Goal: Task Accomplishment & Management: Use online tool/utility

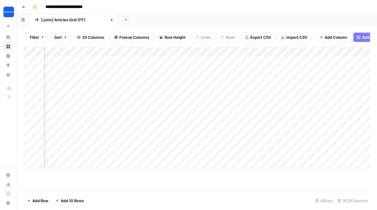
scroll to position [0, 180]
click at [155, 52] on div "Add Column" at bounding box center [197, 108] width 346 height 122
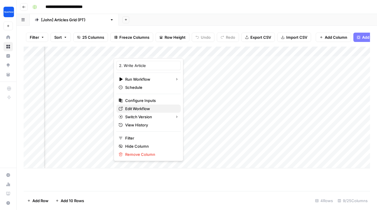
click at [138, 109] on span "Edit Workflow" at bounding box center [150, 109] width 51 height 6
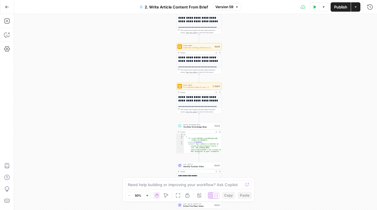
click at [148, 195] on icon "button" at bounding box center [146, 195] width 3 height 3
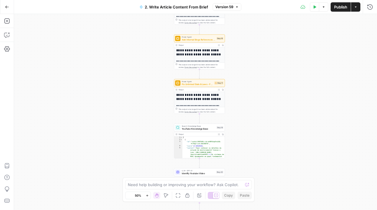
click at [148, 195] on icon "button" at bounding box center [146, 195] width 3 height 3
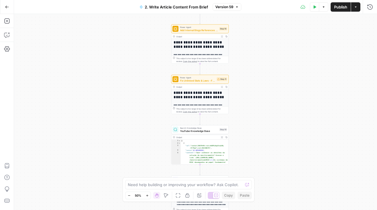
click at [148, 195] on icon "button" at bounding box center [146, 195] width 3 height 3
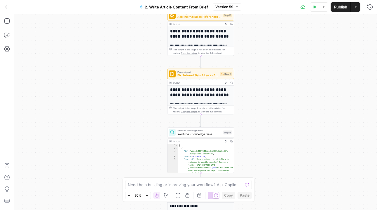
click at [148, 195] on icon "button" at bounding box center [146, 195] width 3 height 3
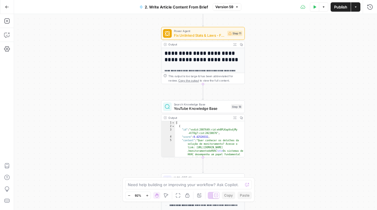
click at [10, 6] on button "Go Back" at bounding box center [7, 7] width 10 height 10
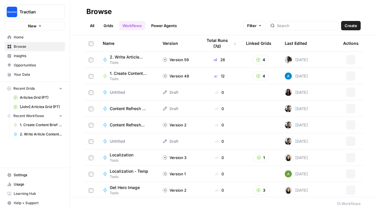
click at [38, 15] on span "Tractian" at bounding box center [37, 12] width 35 height 6
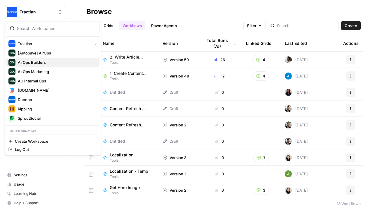
click at [57, 61] on span "AirOps Builders" at bounding box center [56, 62] width 77 height 6
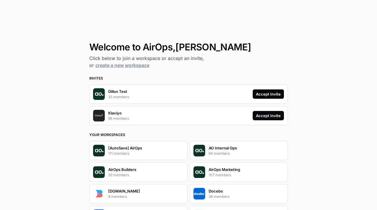
click at [268, 96] on div "Accept Invite" at bounding box center [268, 94] width 25 height 6
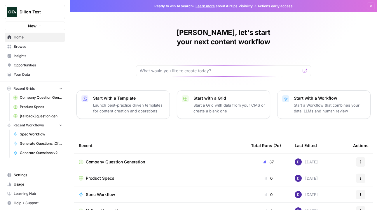
click at [47, 16] on button "Dillon Test" at bounding box center [35, 12] width 60 height 15
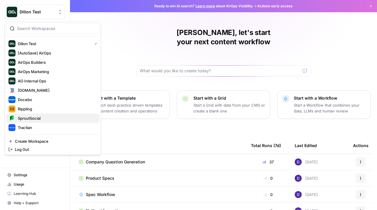
scroll to position [22, 0]
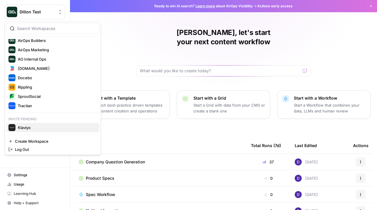
click at [34, 127] on span "Klaviyo" at bounding box center [56, 128] width 77 height 6
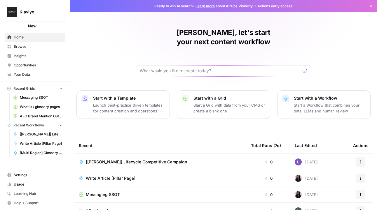
click at [42, 9] on span "Klaviyo" at bounding box center [37, 12] width 35 height 6
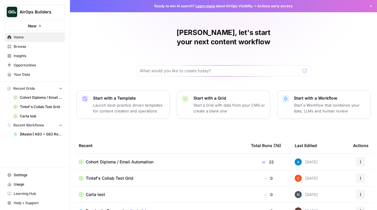
click at [29, 47] on span "Browse" at bounding box center [38, 46] width 49 height 5
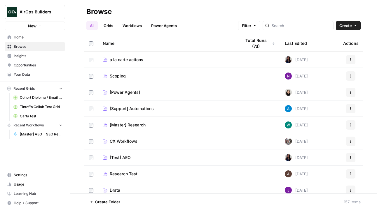
click at [126, 26] on link "Workflows" at bounding box center [132, 25] width 26 height 9
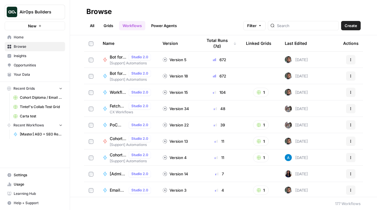
click at [355, 24] on span "Create" at bounding box center [350, 26] width 13 height 6
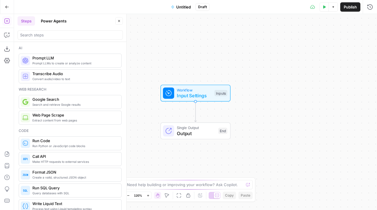
click at [182, 6] on span "Untitled" at bounding box center [183, 7] width 15 height 6
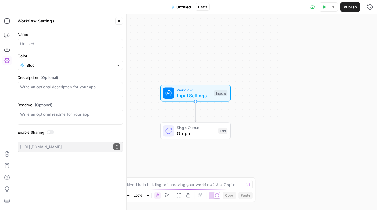
click at [188, 6] on span "Untitled" at bounding box center [183, 7] width 15 height 6
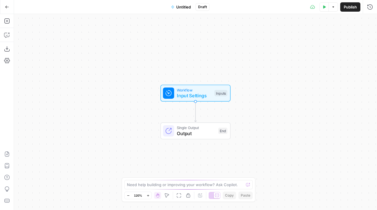
click at [180, 5] on span "Untitled" at bounding box center [183, 7] width 15 height 6
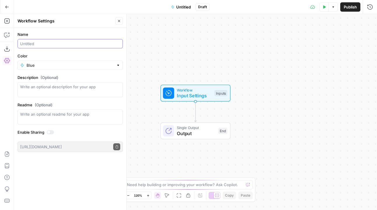
click at [35, 43] on input "Name" at bounding box center [70, 44] width 100 height 6
type input "[PERSON_NAME]"
click at [178, 45] on div "Workflow Input Settings Inputs Single Output Output End" at bounding box center [195, 112] width 363 height 196
click at [7, 20] on icon "button" at bounding box center [6, 20] width 5 height 5
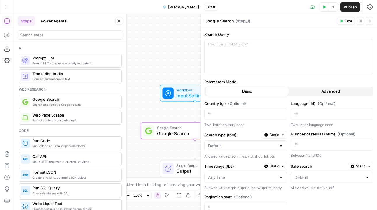
click at [371, 20] on button "Close" at bounding box center [369, 21] width 8 height 8
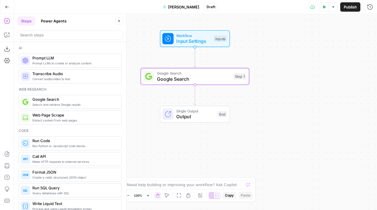
click at [181, 80] on span "Google Search" at bounding box center [193, 78] width 73 height 7
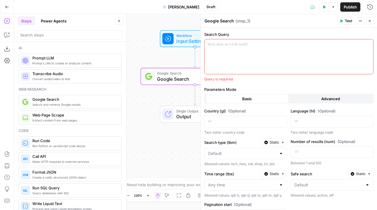
click at [238, 20] on span "( step_1 )" at bounding box center [242, 21] width 15 height 6
click at [230, 20] on textarea "Google Search" at bounding box center [218, 21] width 29 height 6
type textarea "Step Name"
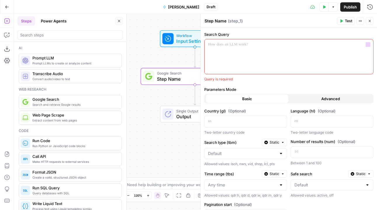
click at [259, 36] on label "Search Query" at bounding box center [288, 34] width 169 height 6
click at [371, 20] on icon "button" at bounding box center [368, 20] width 3 height 3
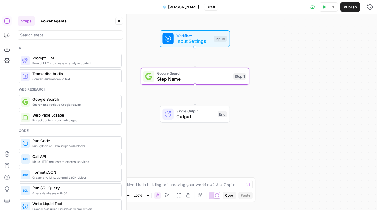
click at [46, 19] on button "Power Agents" at bounding box center [53, 20] width 33 height 9
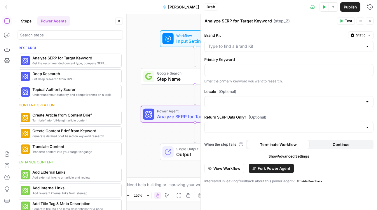
click at [369, 20] on icon "button" at bounding box center [368, 20] width 3 height 3
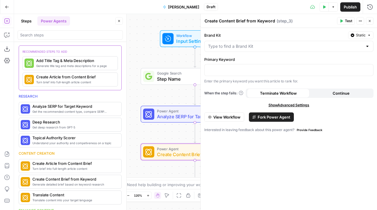
click at [372, 20] on button "Close" at bounding box center [369, 21] width 8 height 8
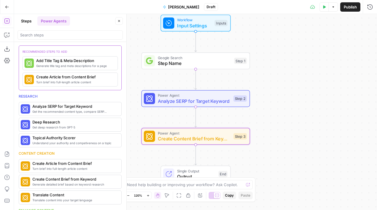
click at [129, 196] on icon "button" at bounding box center [127, 195] width 3 height 3
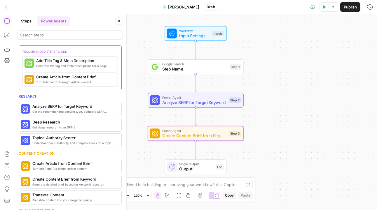
click at [129, 196] on icon "button" at bounding box center [127, 195] width 3 height 3
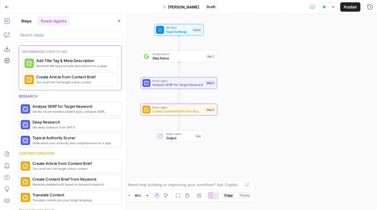
drag, startPoint x: 295, startPoint y: 102, endPoint x: 279, endPoint y: 92, distance: 19.2
click at [279, 92] on div "Workflow Input Settings Inputs Google Search Step Name Step 1 Power Agent Analy…" at bounding box center [195, 112] width 363 height 196
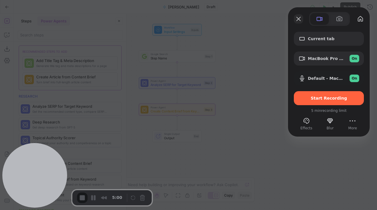
click at [300, 19] on button "Close" at bounding box center [297, 18] width 9 height 9
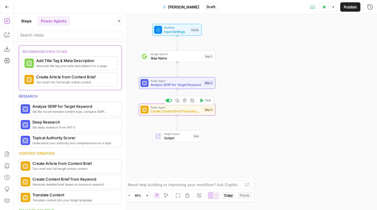
click at [186, 102] on icon "button" at bounding box center [184, 101] width 4 height 4
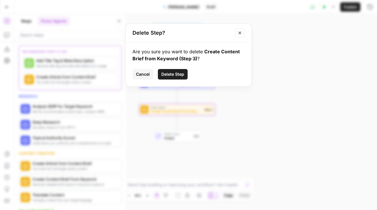
click at [174, 72] on span "Delete Step" at bounding box center [172, 74] width 23 height 6
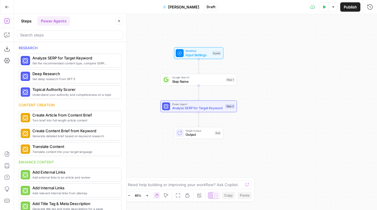
drag, startPoint x: 275, startPoint y: 52, endPoint x: 297, endPoint y: 75, distance: 31.8
click at [297, 75] on div "Workflow Input Settings Inputs Google Search Step Name Step 1 Power Agent Analy…" at bounding box center [195, 112] width 363 height 196
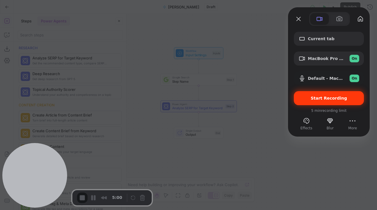
click at [337, 97] on span "Start Recording" at bounding box center [328, 98] width 36 height 5
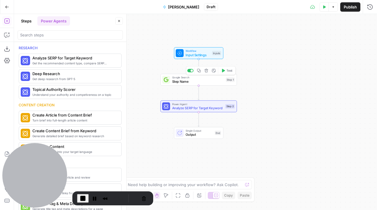
click at [188, 81] on span "Step Name" at bounding box center [198, 81] width 52 height 5
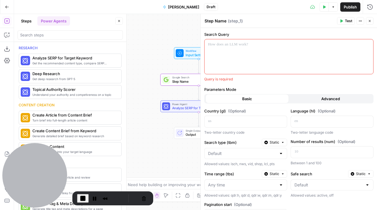
click at [222, 23] on textarea "Step Name" at bounding box center [215, 21] width 22 height 6
click at [223, 22] on textarea "Step Name" at bounding box center [215, 21] width 22 height 6
type textarea "Step"
type textarea "Google Search SEO"
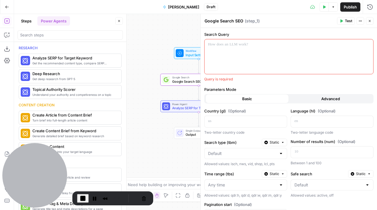
click at [367, 21] on button "Close" at bounding box center [369, 21] width 8 height 8
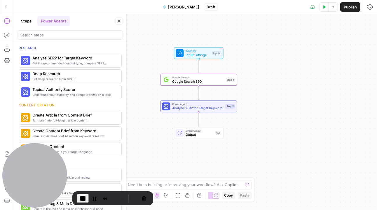
click at [26, 21] on button "Steps" at bounding box center [25, 20] width 17 height 9
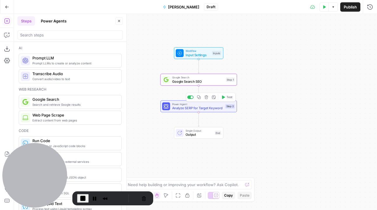
click at [191, 107] on span "Analyze SERP for Target Keyword" at bounding box center [197, 107] width 51 height 5
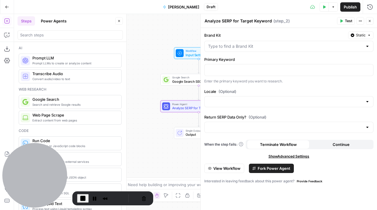
click at [239, 22] on textarea "Analyze SERP for Target Keyword" at bounding box center [237, 21] width 67 height 6
type textarea "SERP Search"
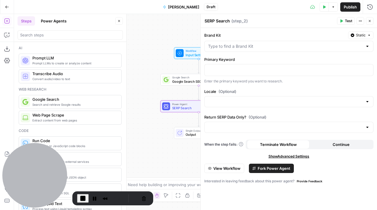
click at [370, 19] on icon "button" at bounding box center [368, 20] width 3 height 3
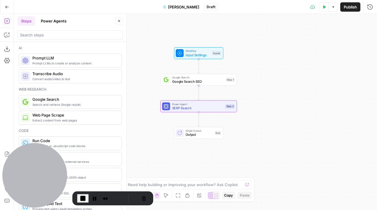
click at [49, 22] on button "Power Agents" at bounding box center [53, 20] width 33 height 9
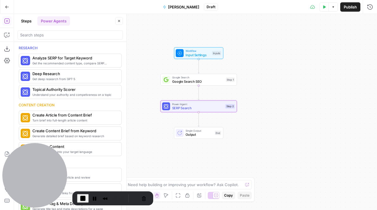
click at [25, 17] on button "Steps" at bounding box center [25, 20] width 17 height 9
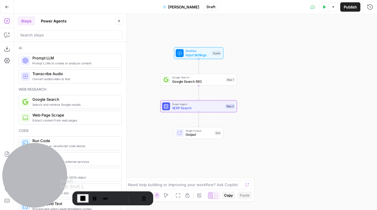
click at [82, 198] on span "End Recording" at bounding box center [82, 198] width 7 height 7
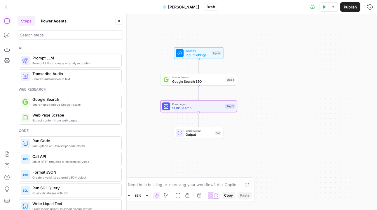
click at [51, 22] on button "Power Agents" at bounding box center [53, 20] width 33 height 9
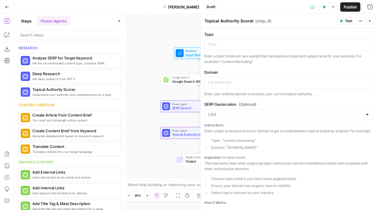
click at [370, 20] on icon "button" at bounding box center [368, 20] width 3 height 3
